Goal: Use online tool/utility: Utilize a website feature to perform a specific function

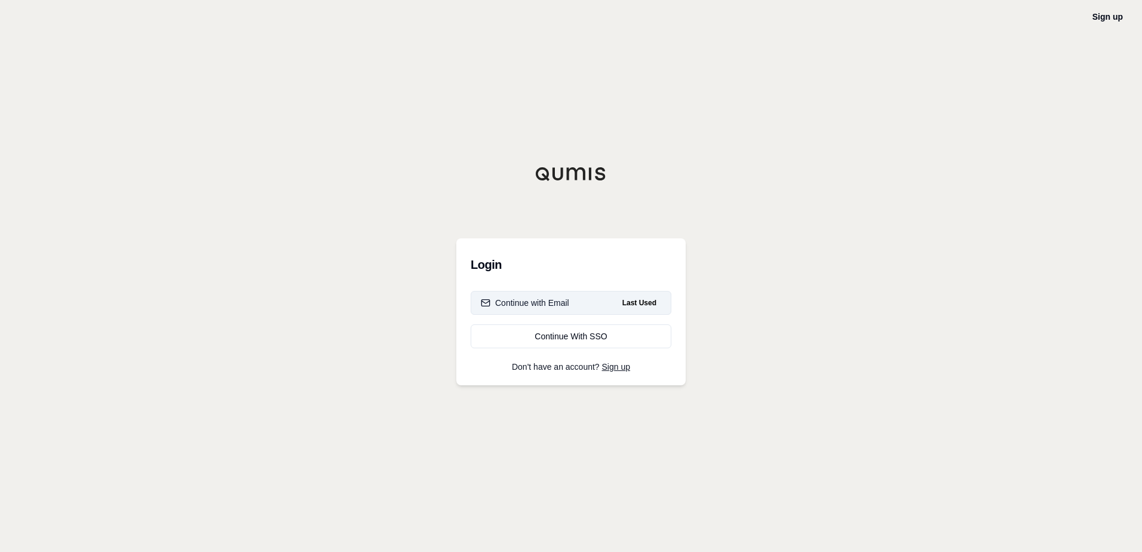
click at [536, 304] on div "Continue with Email" at bounding box center [525, 303] width 88 height 12
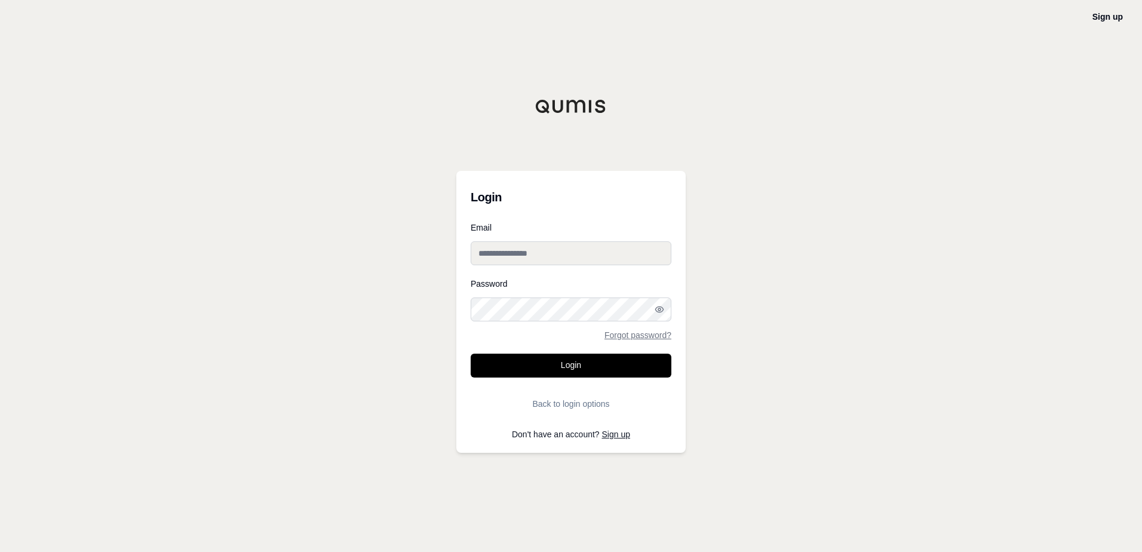
type input "**********"
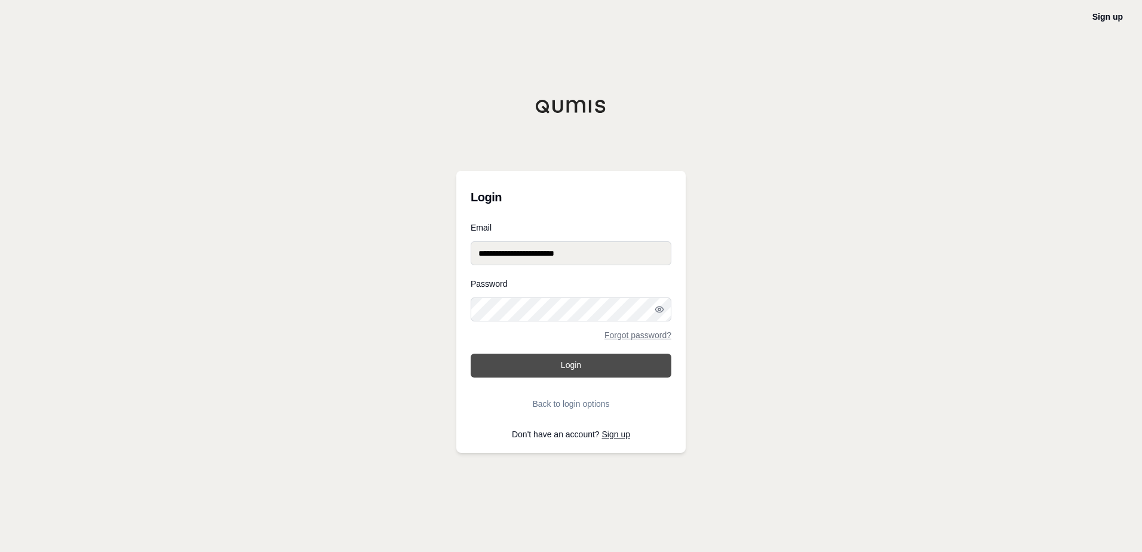
click at [565, 358] on button "Login" at bounding box center [570, 365] width 201 height 24
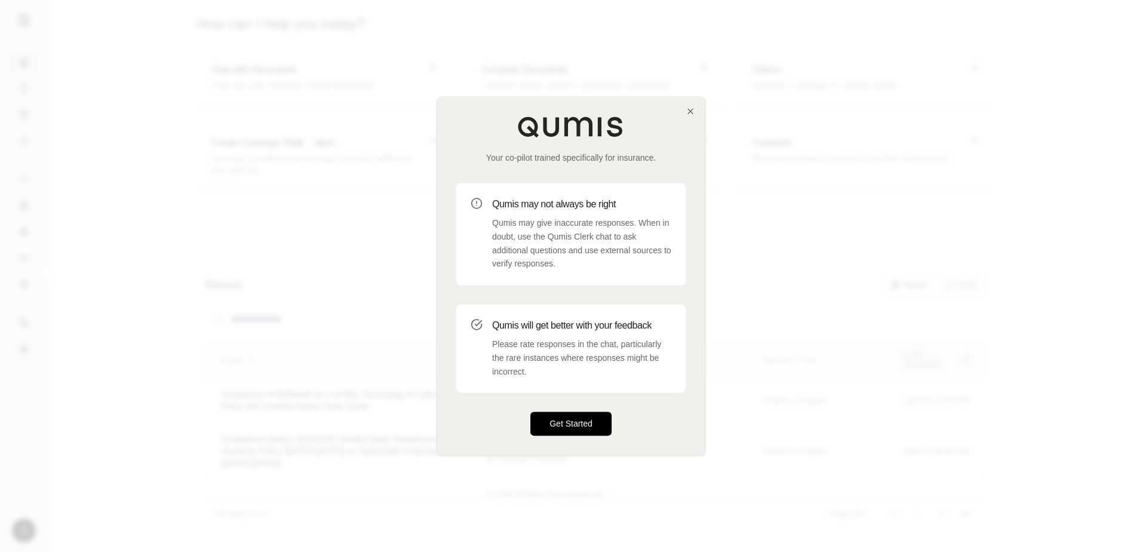
click at [574, 427] on button "Get Started" at bounding box center [570, 424] width 81 height 24
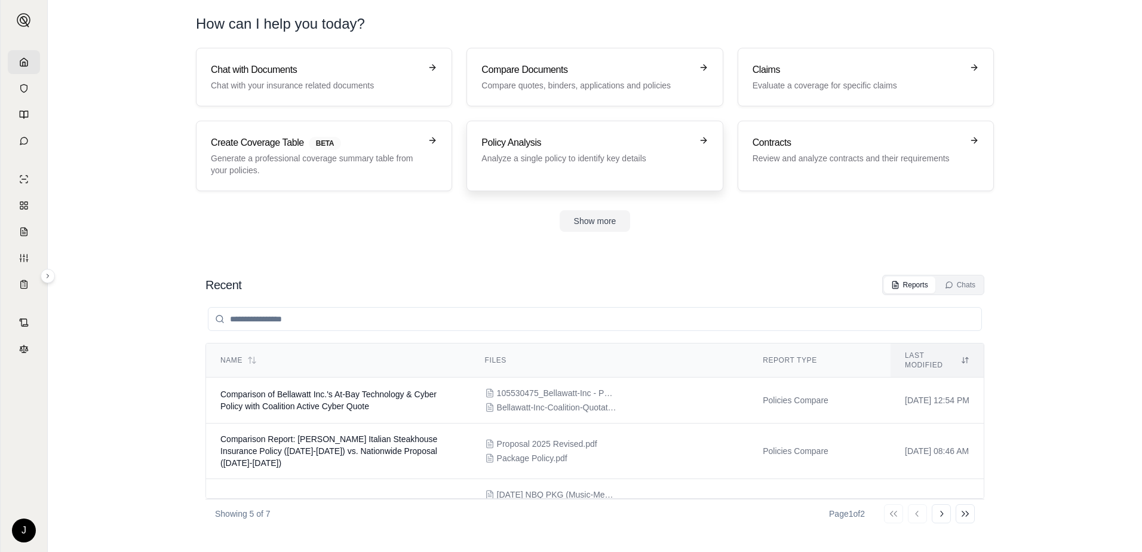
click at [563, 159] on p "Analyze a single policy to identify key details" at bounding box center [586, 158] width 210 height 12
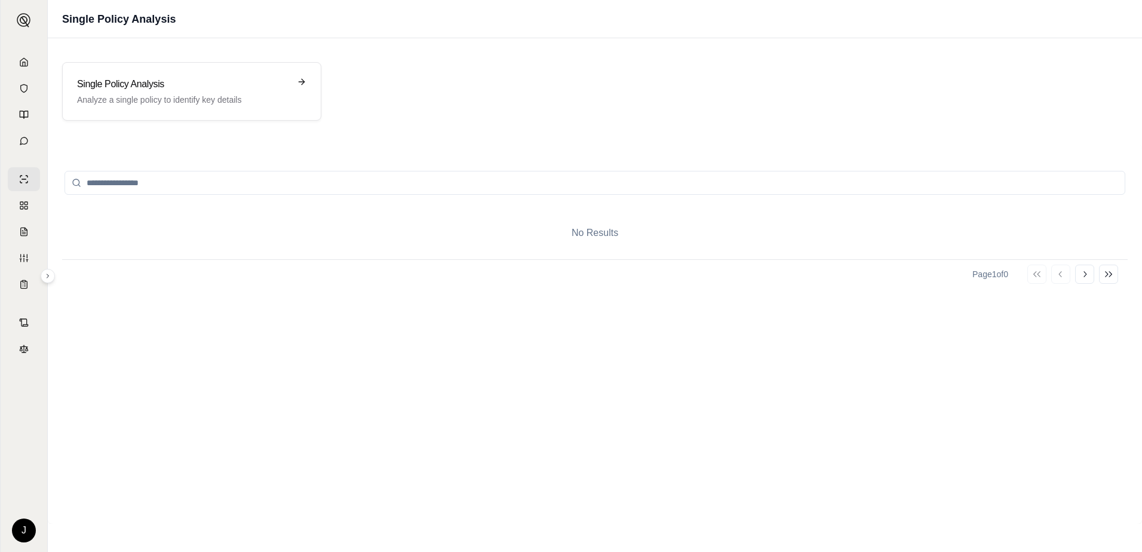
click at [469, 240] on div "No Results" at bounding box center [594, 233] width 1065 height 53
click at [179, 96] on p "Analyze a single policy to identify key details" at bounding box center [183, 100] width 213 height 12
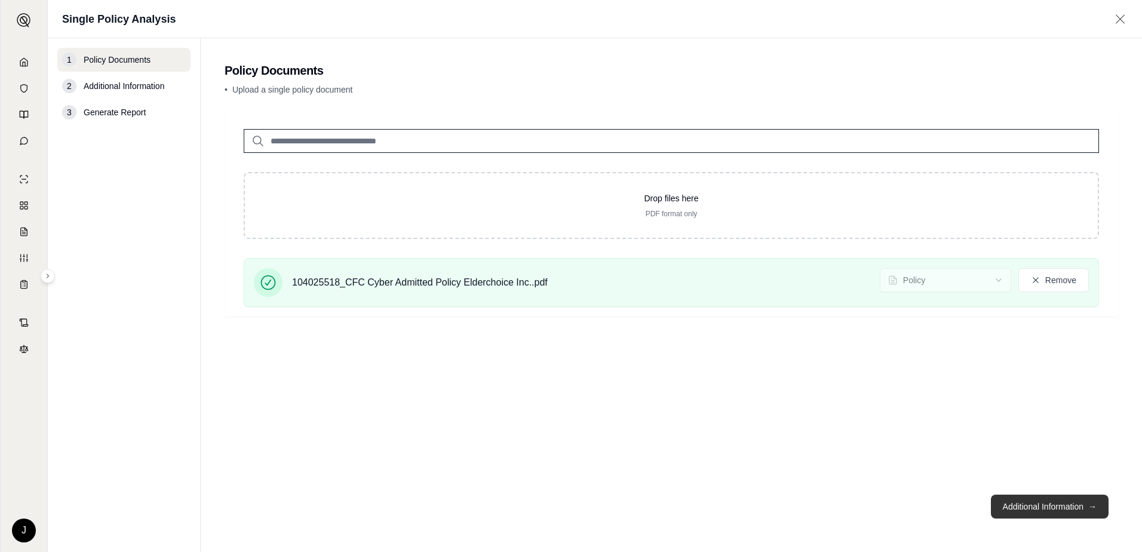
click at [1014, 501] on button "Additional Information →" at bounding box center [1050, 506] width 118 height 24
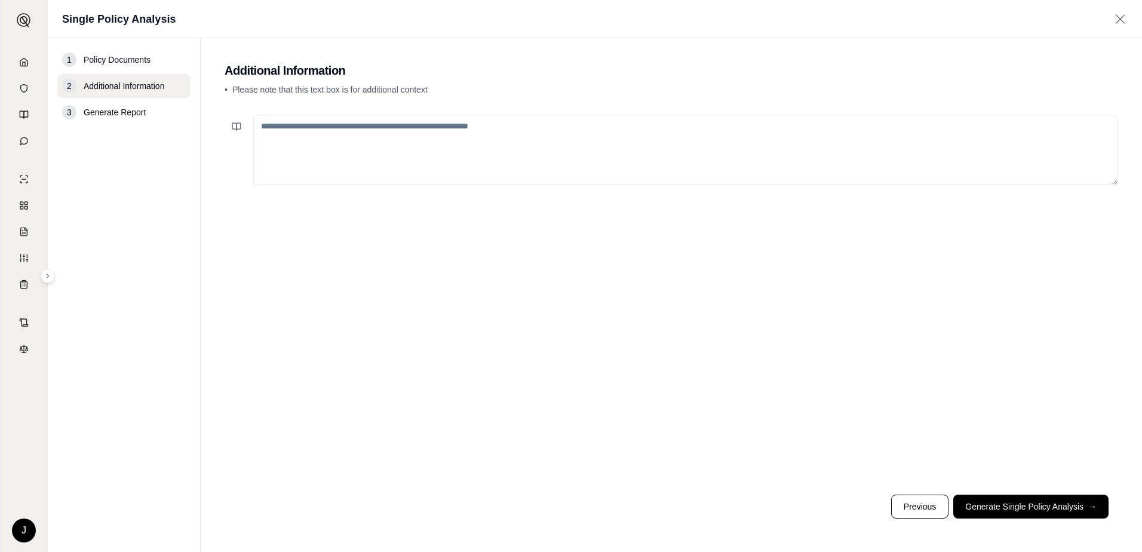
click at [287, 125] on textarea at bounding box center [685, 150] width 865 height 70
type textarea "**********"
click at [1007, 506] on button "Generate Single Policy Analysis →" at bounding box center [1030, 506] width 155 height 24
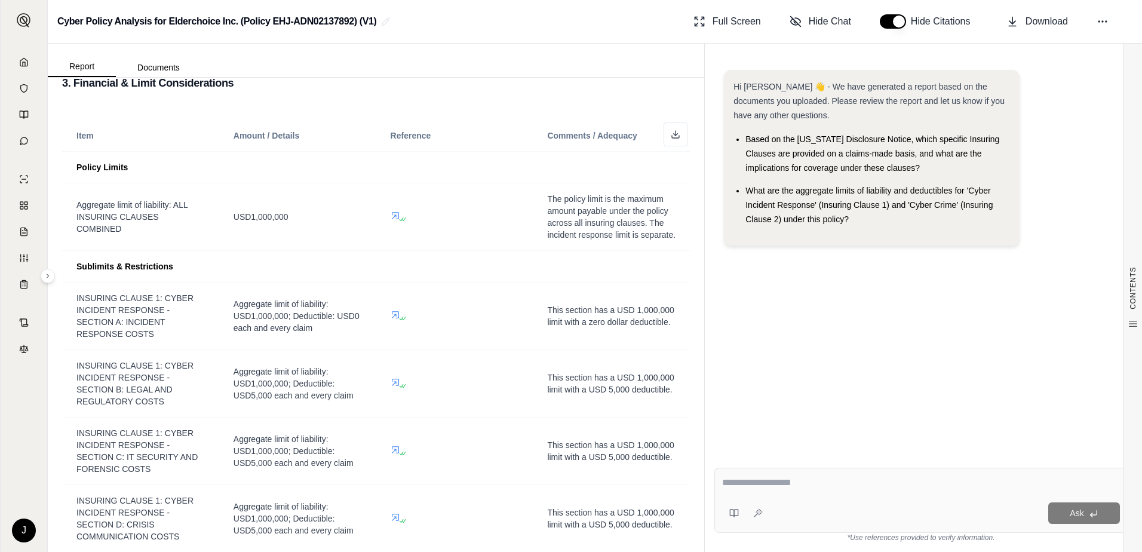
scroll to position [716, 0]
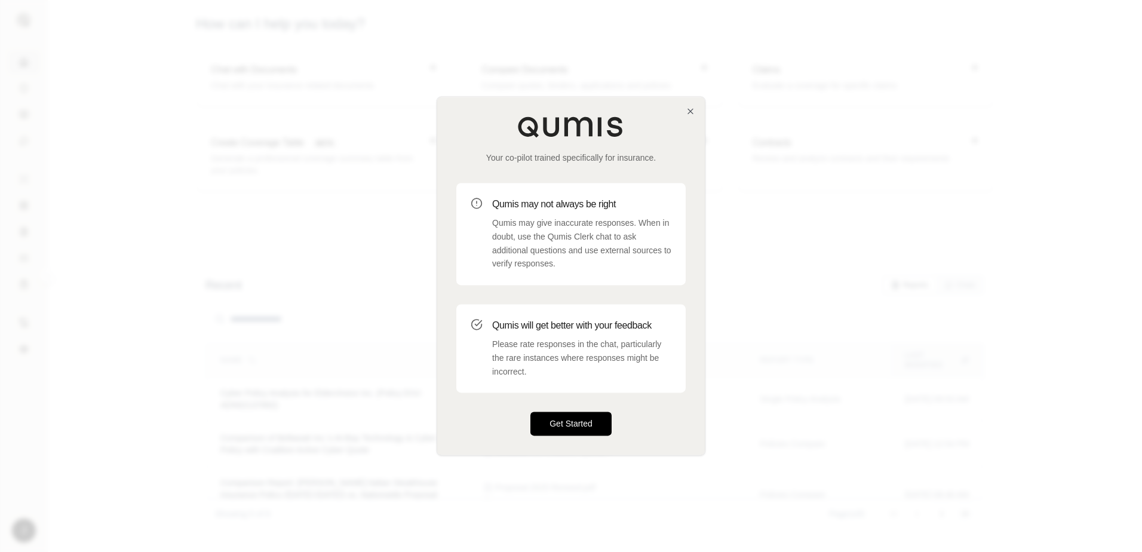
click at [574, 423] on button "Get Started" at bounding box center [570, 424] width 81 height 24
